Goal: Task Accomplishment & Management: Use online tool/utility

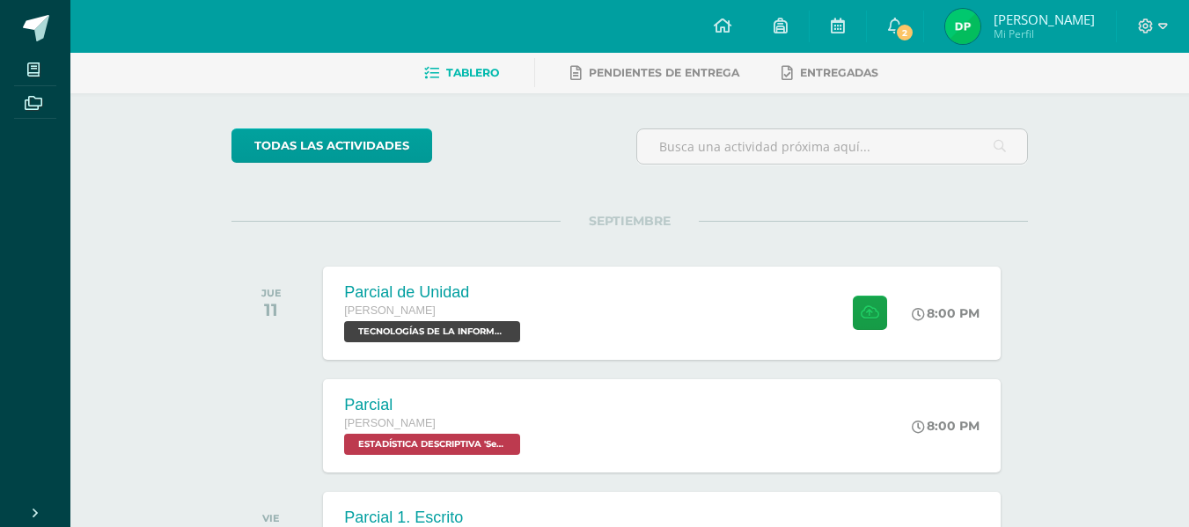
scroll to position [82, 0]
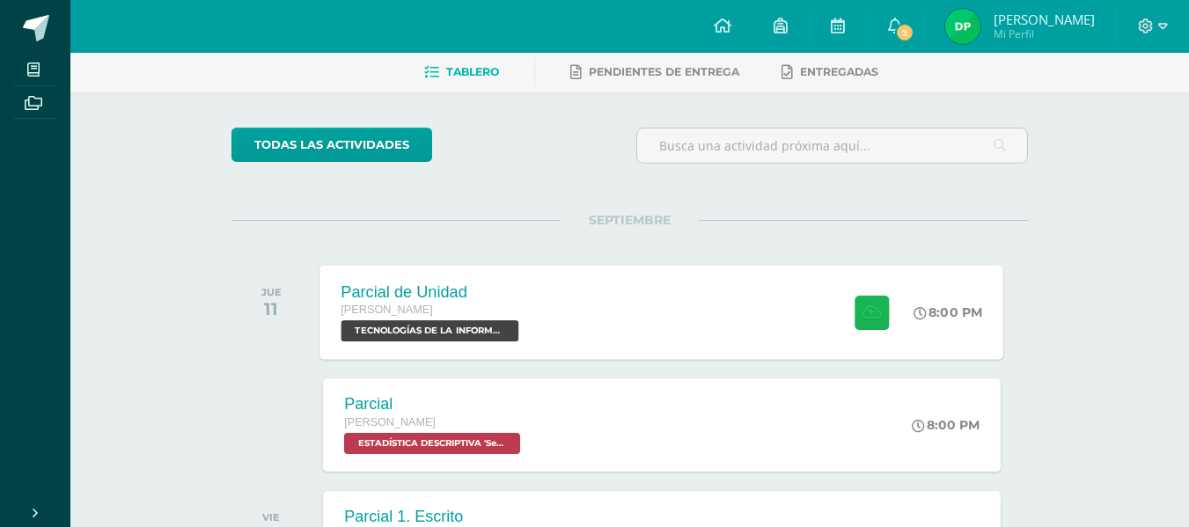
click at [876, 315] on icon at bounding box center [872, 312] width 18 height 15
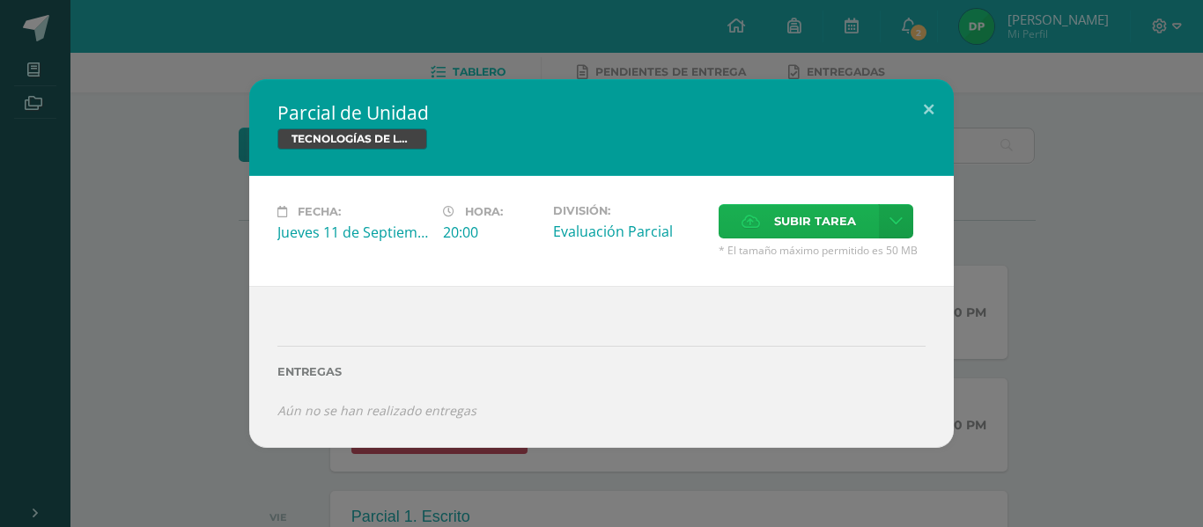
click at [778, 216] on span "Subir tarea" at bounding box center [815, 221] width 82 height 33
click at [0, 0] on input "Subir tarea" at bounding box center [0, 0] width 0 height 0
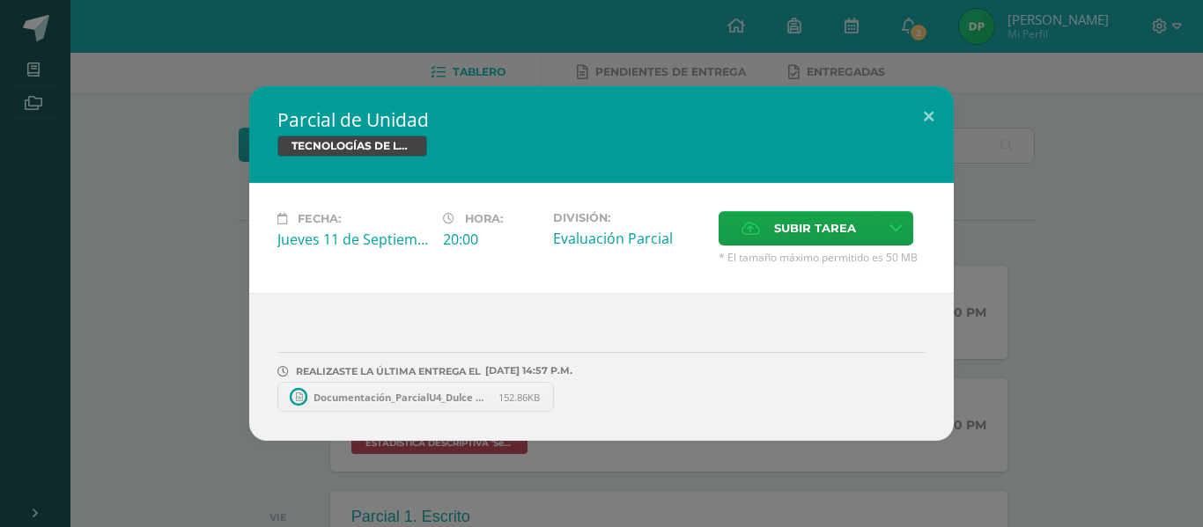
click at [779, 210] on div "Fecha: [DATE] Hora: 20:00 División: Evaluación Parcial" at bounding box center [601, 238] width 704 height 110
click at [780, 234] on span "Subir tarea" at bounding box center [815, 228] width 82 height 33
click at [0, 0] on input "Subir tarea" at bounding box center [0, 0] width 0 height 0
click at [926, 117] on button at bounding box center [928, 116] width 50 height 60
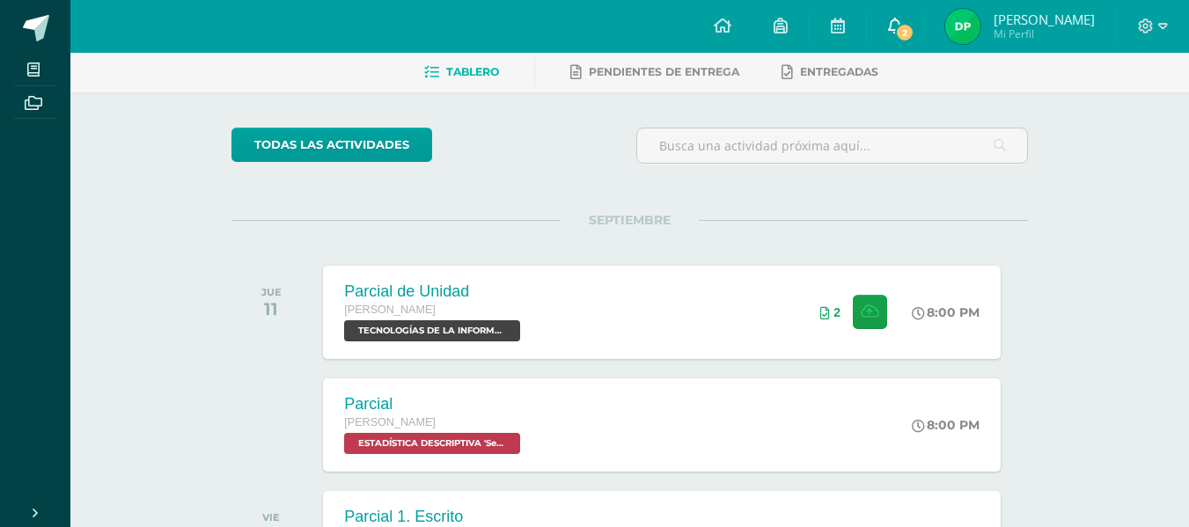
click at [899, 16] on link "2" at bounding box center [895, 26] width 56 height 53
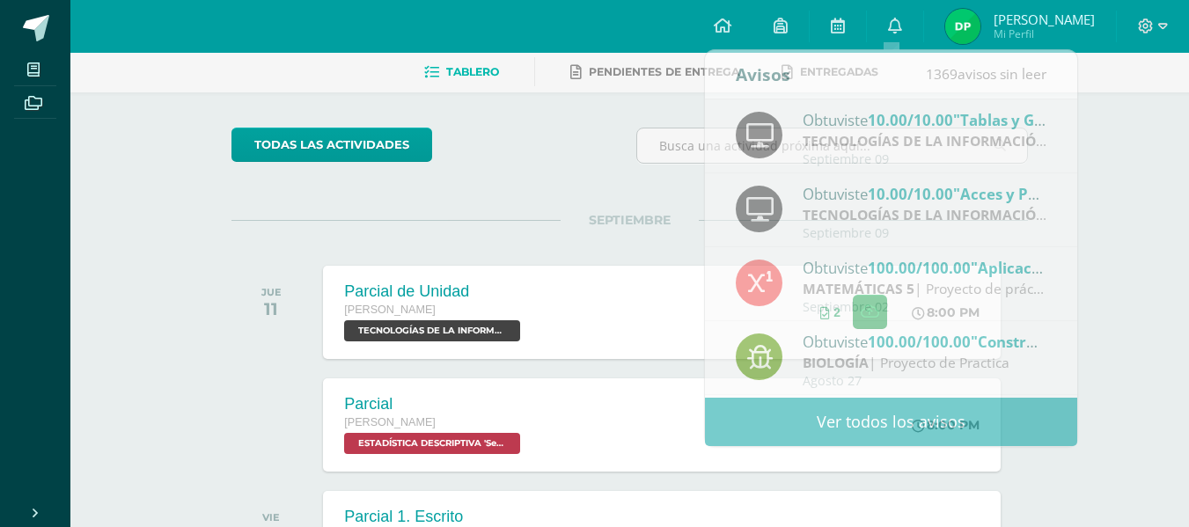
click at [627, 360] on div "JUE 11 Parcial de Unidad [PERSON_NAME] TECNOLOGÍAS DE LA INFORMACIÓN Y LA COMUN…" at bounding box center [630, 312] width 797 height 99
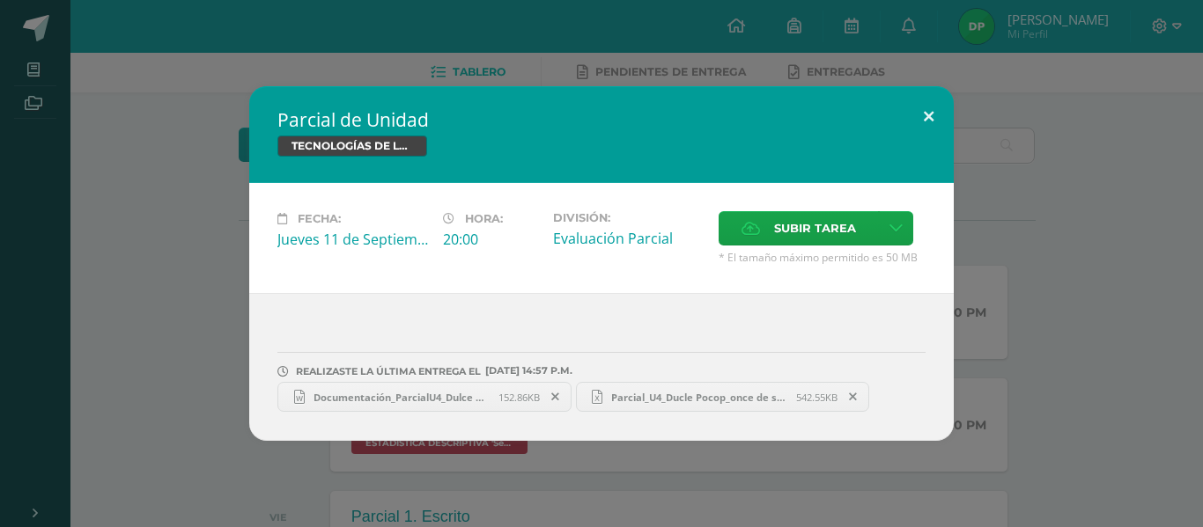
click at [934, 112] on button at bounding box center [928, 116] width 50 height 60
